Goal: Task Accomplishment & Management: Manage account settings

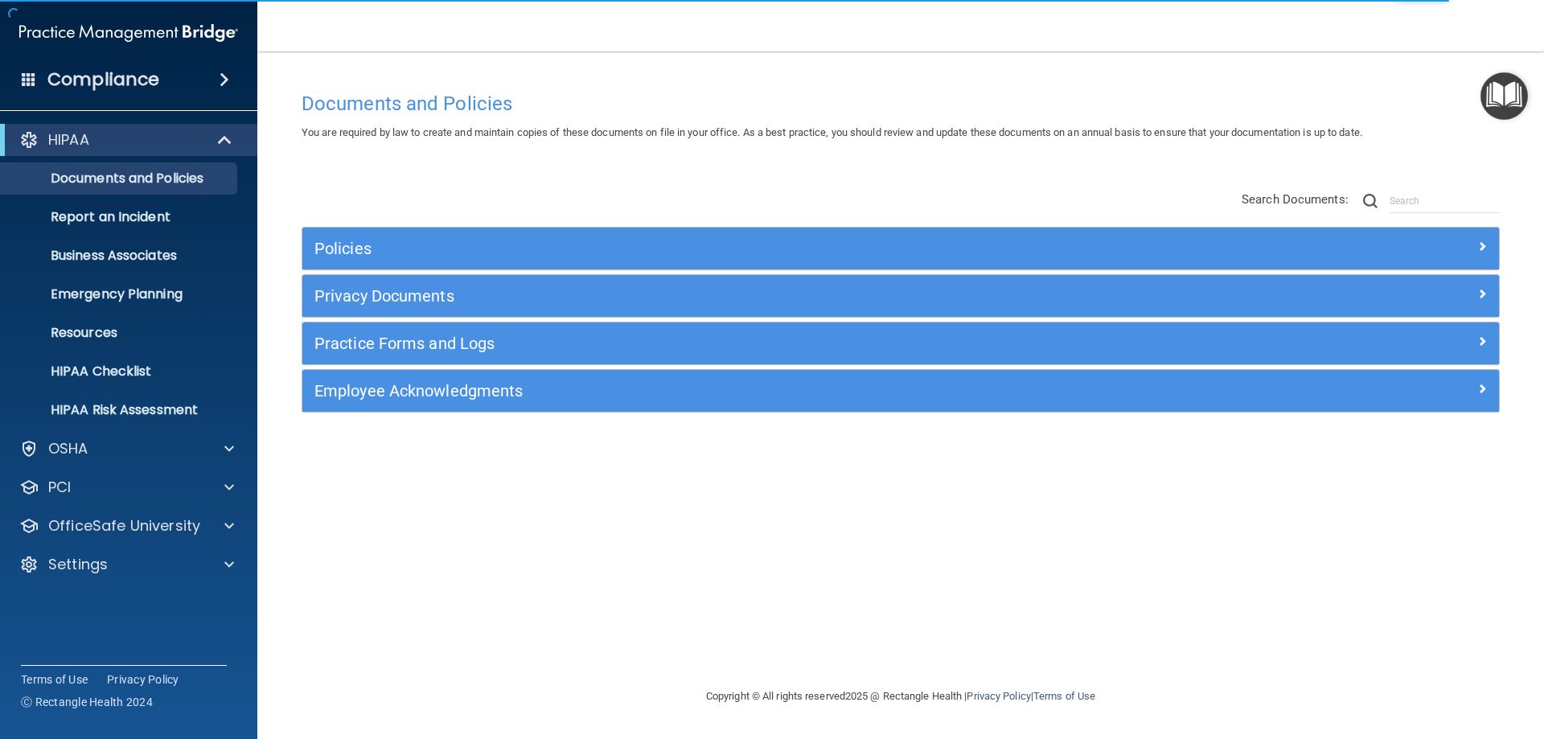
click at [124, 548] on div "HIPAA Documents and Policies Report an Incident Business Associates Emergency P…" at bounding box center [129, 355] width 258 height 476
click at [101, 571] on p "Settings" at bounding box center [78, 564] width 60 height 19
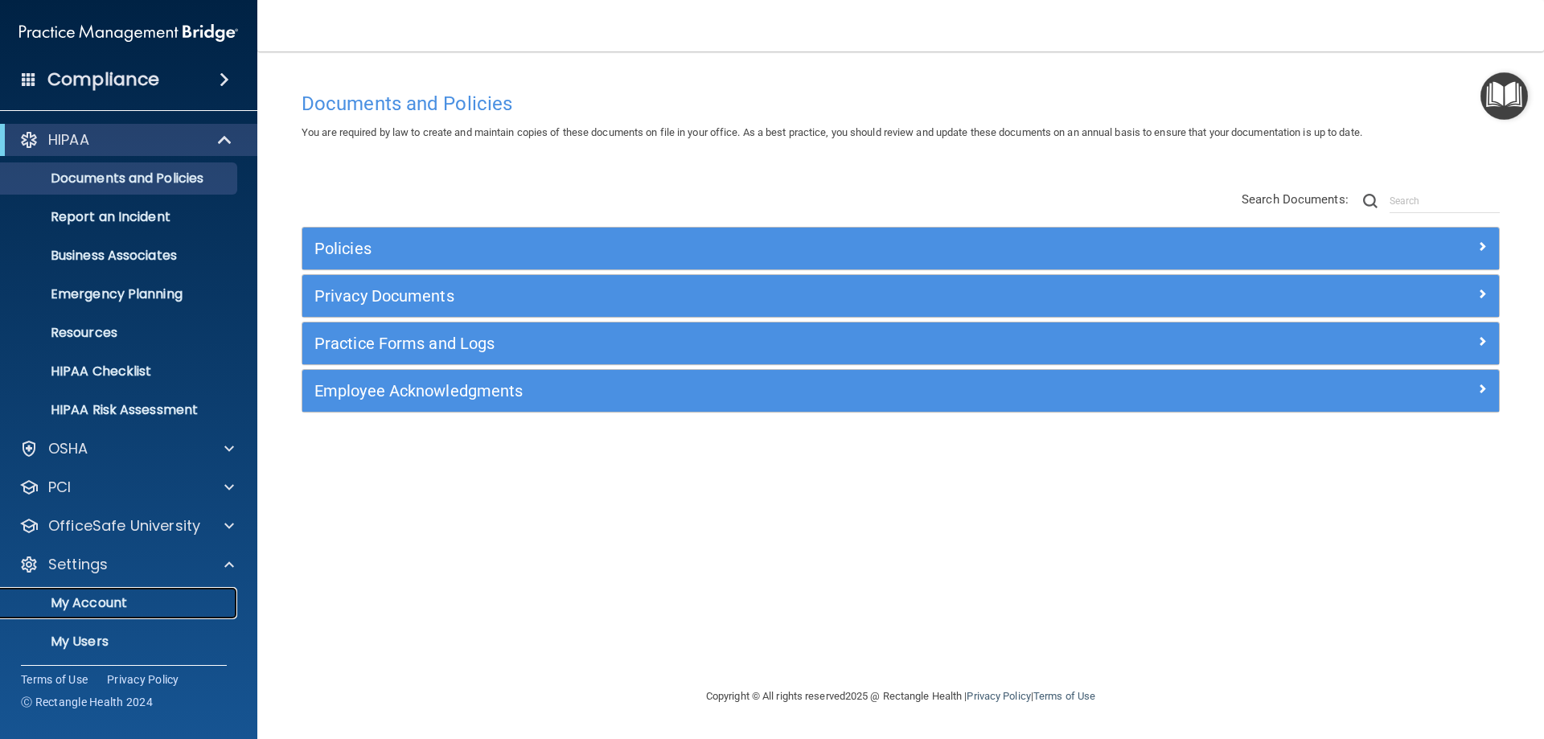
click at [106, 605] on p "My Account" at bounding box center [120, 603] width 220 height 16
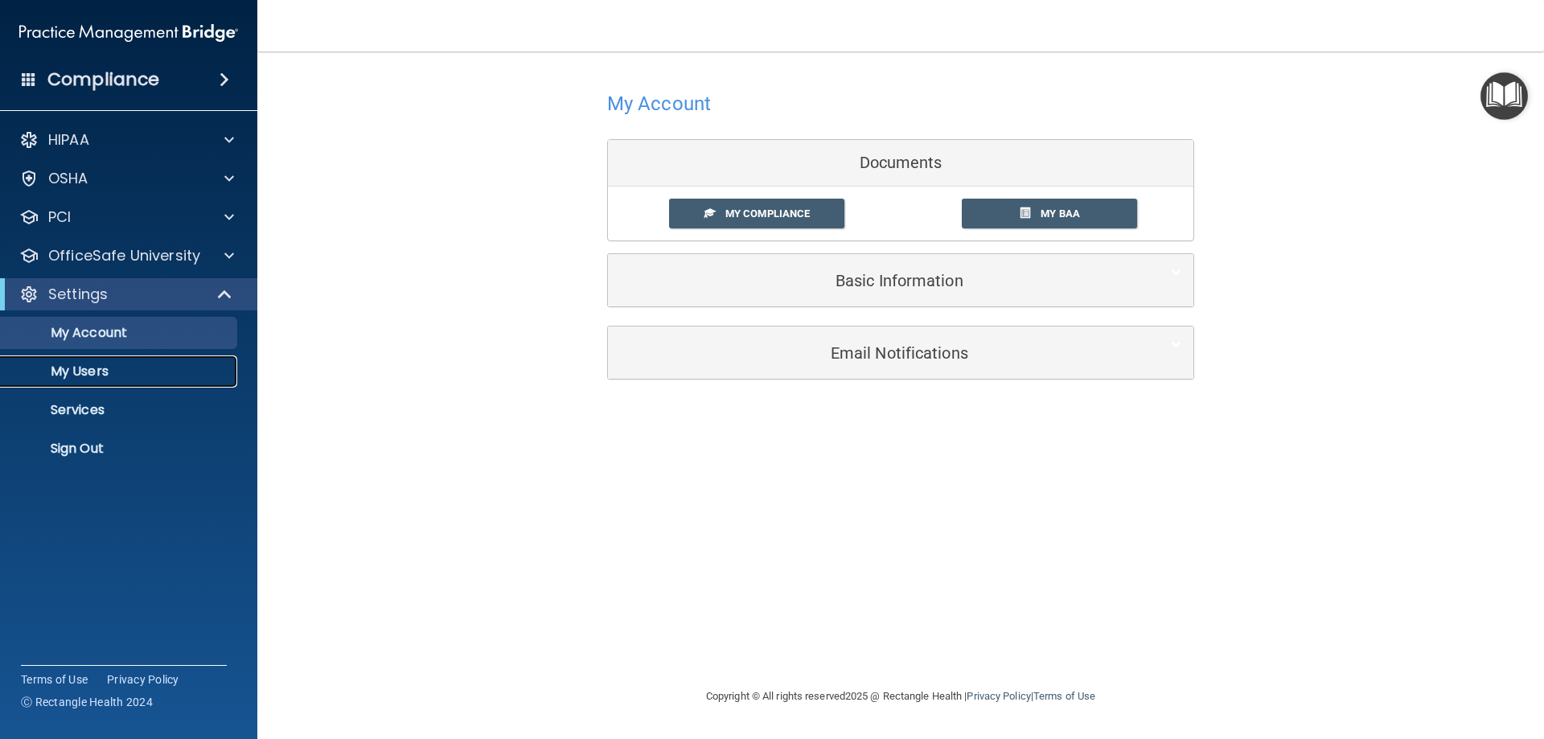
click at [115, 360] on link "My Users" at bounding box center [110, 371] width 253 height 32
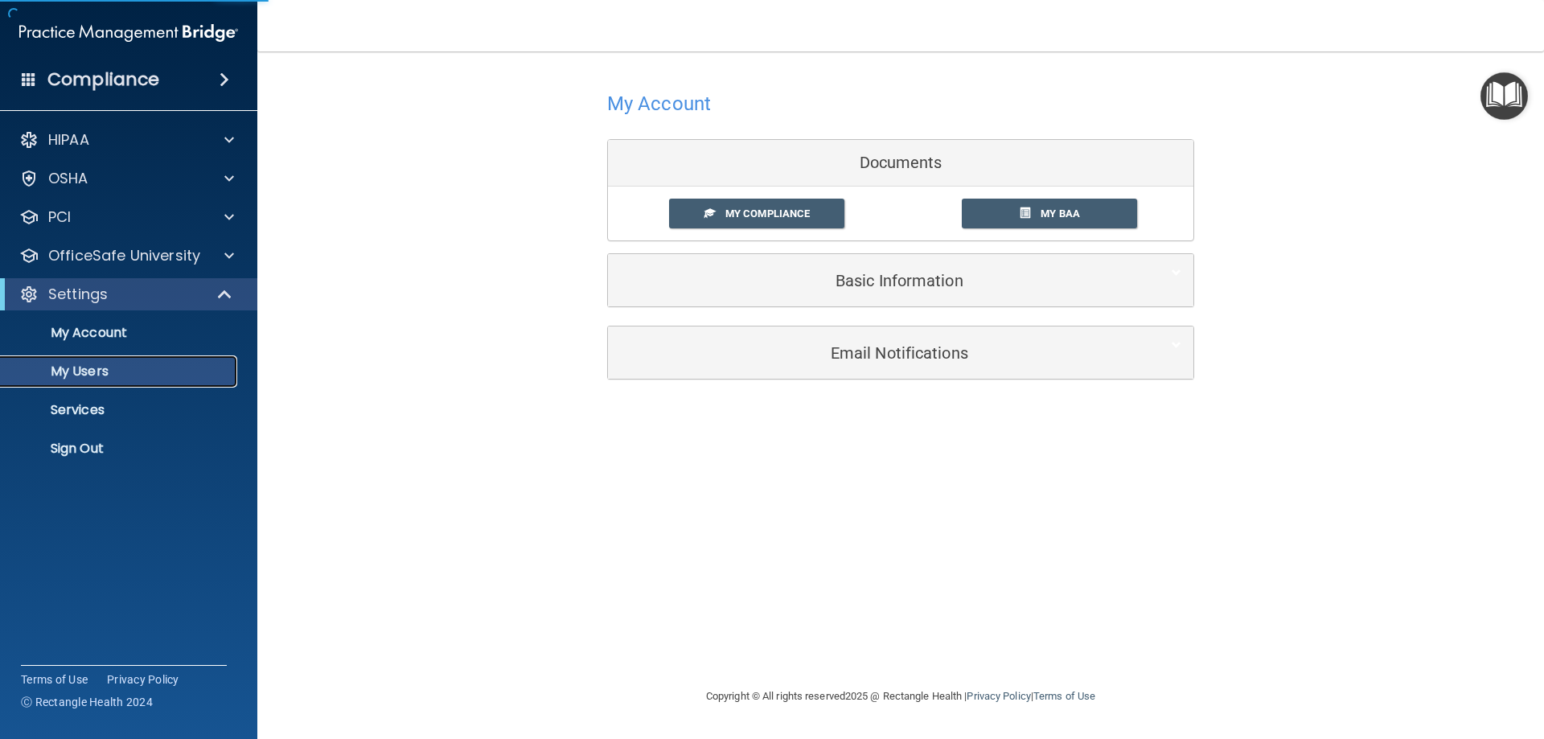
select select "20"
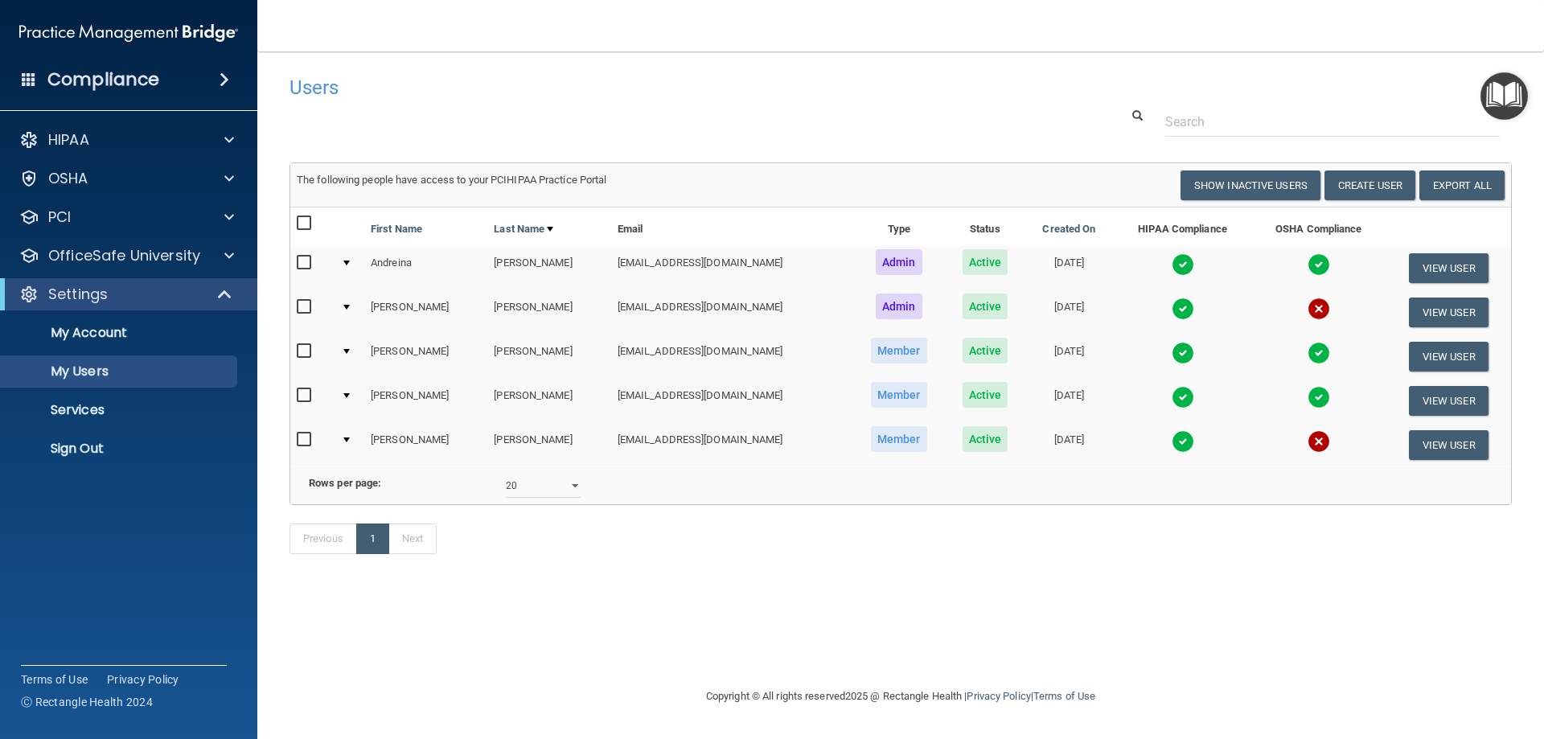
click at [1307, 299] on img at bounding box center [1318, 309] width 23 height 23
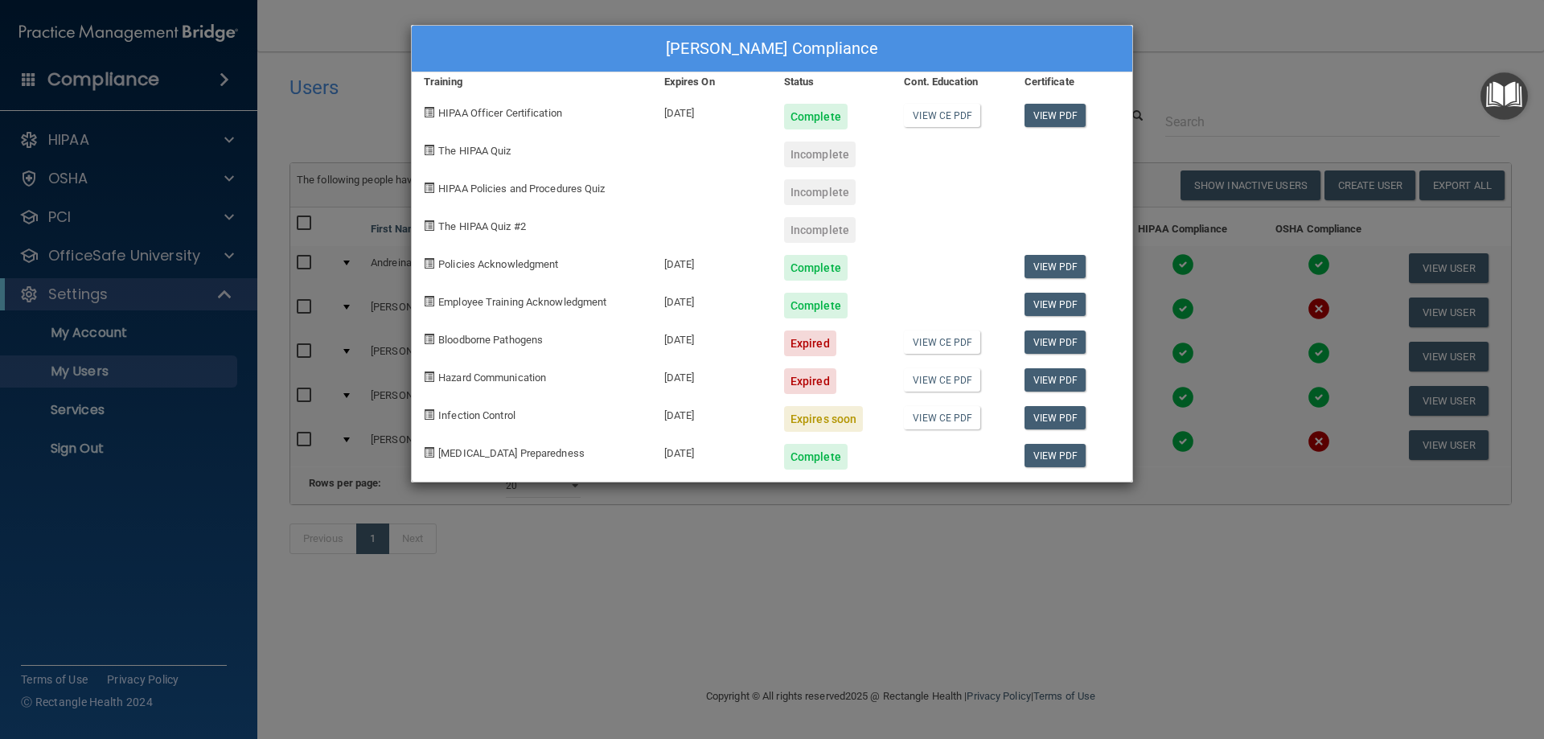
click at [1176, 64] on div "[PERSON_NAME] Compliance Training Expires On Status Cont. Education Certificate…" at bounding box center [772, 369] width 1544 height 739
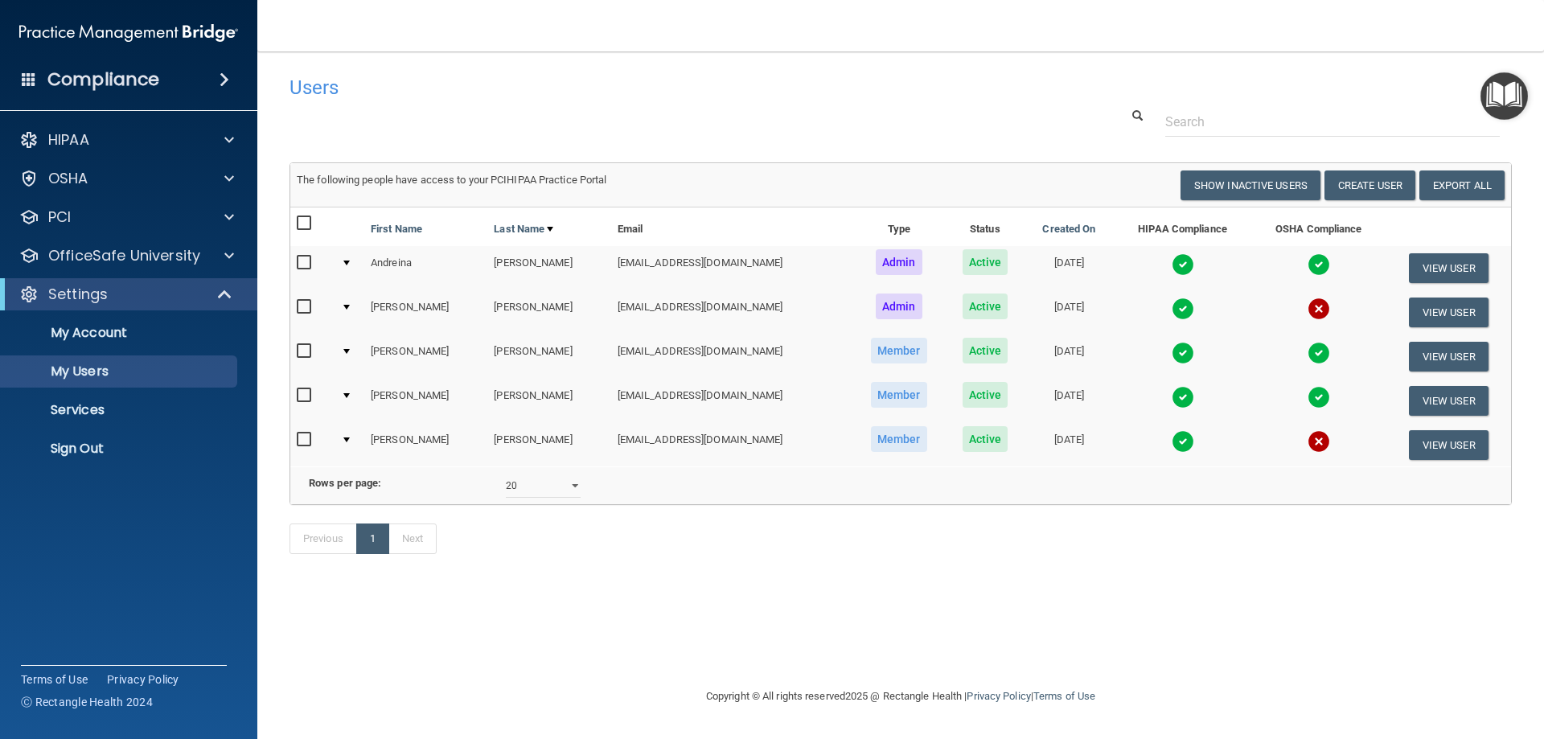
click at [1307, 441] on img at bounding box center [1318, 441] width 23 height 23
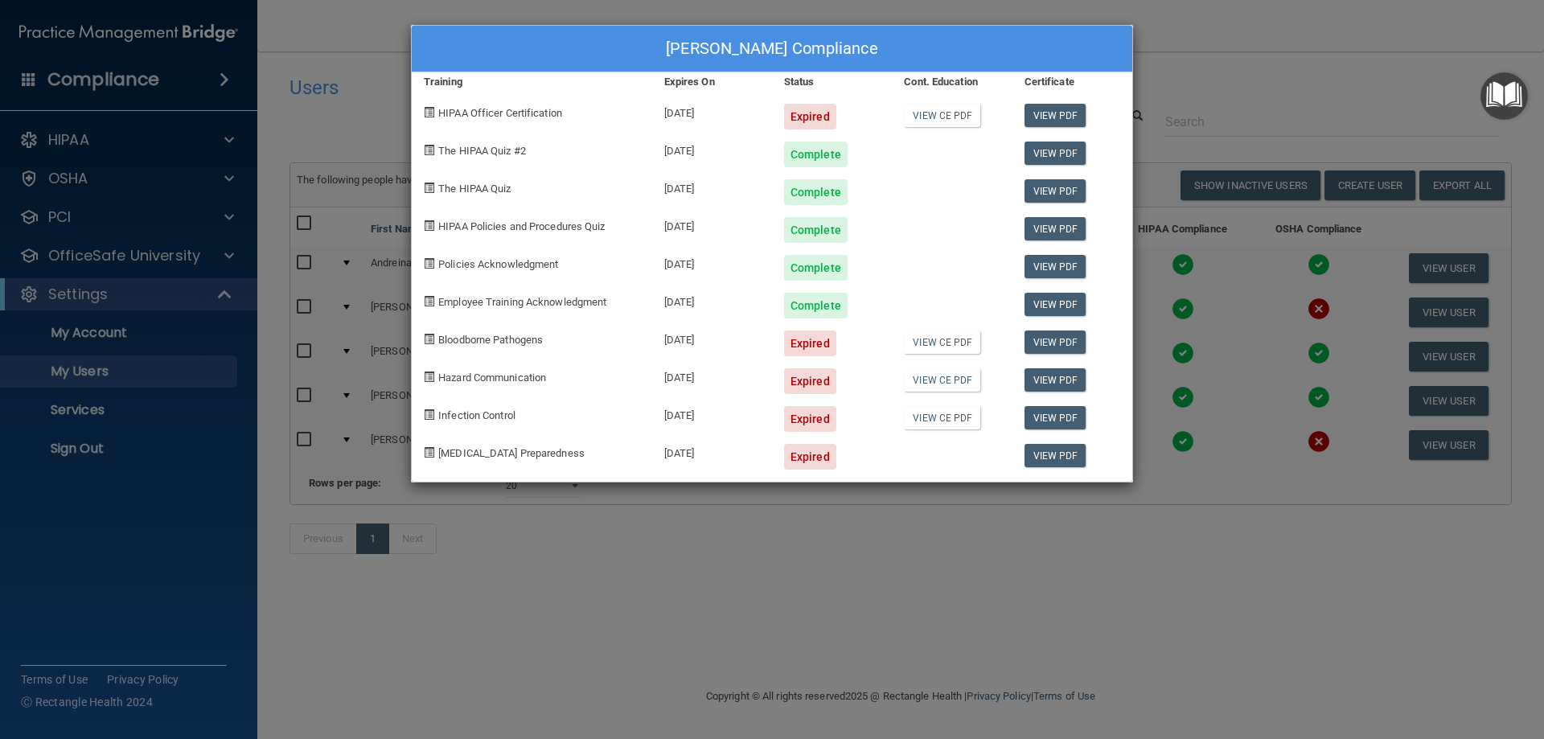
click at [1207, 86] on div "[PERSON_NAME] Compliance Training Expires On Status Cont. Education Certificate…" at bounding box center [772, 369] width 1544 height 739
